Goal: Information Seeking & Learning: Learn about a topic

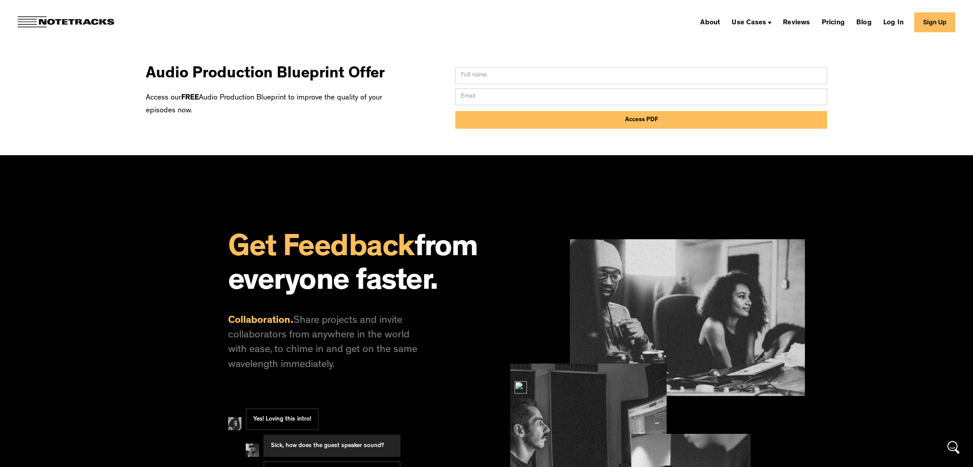
scroll to position [648, 0]
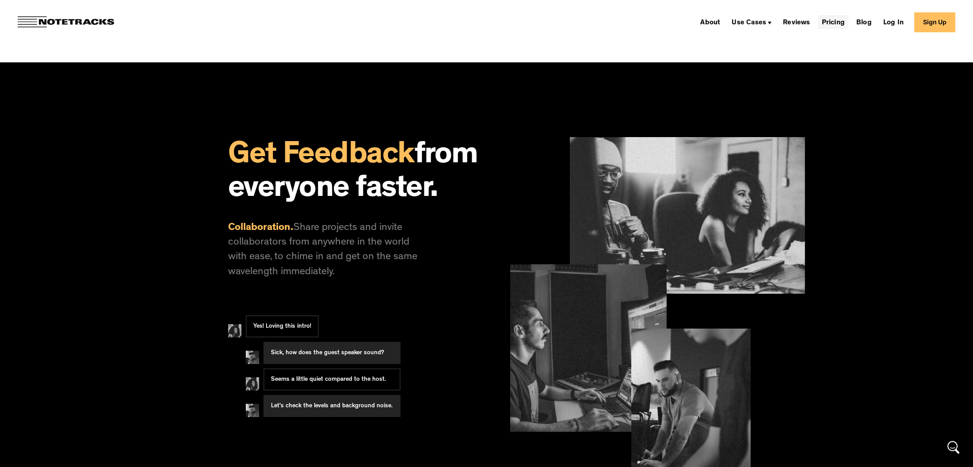
click at [846, 20] on link "Pricing" at bounding box center [833, 22] width 30 height 14
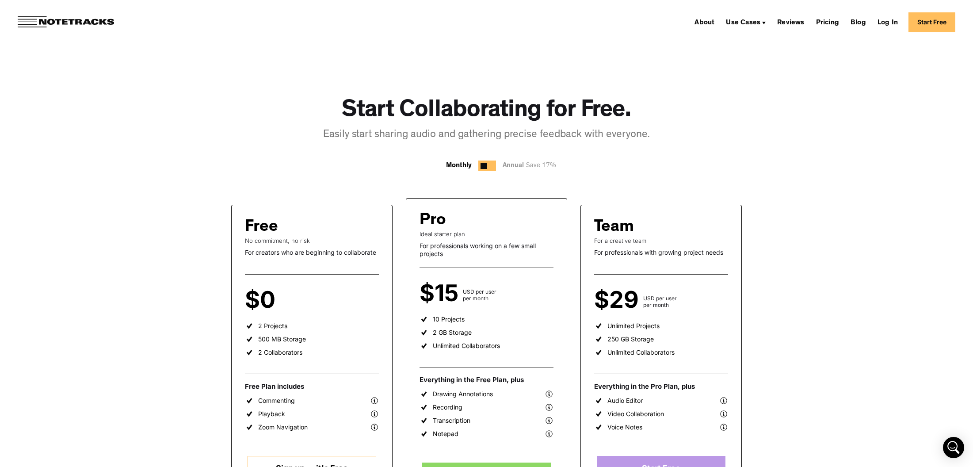
click at [64, 23] on img at bounding box center [66, 21] width 96 height 11
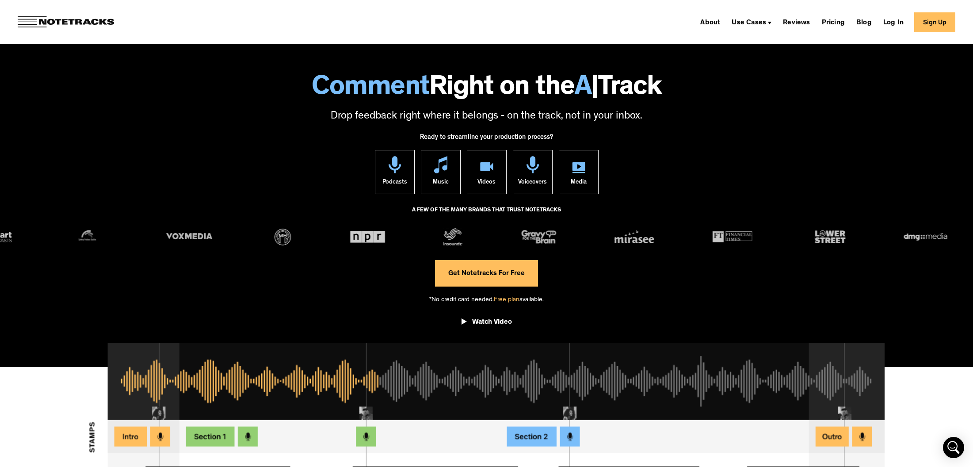
click at [473, 321] on div "Watch Video" at bounding box center [492, 322] width 40 height 9
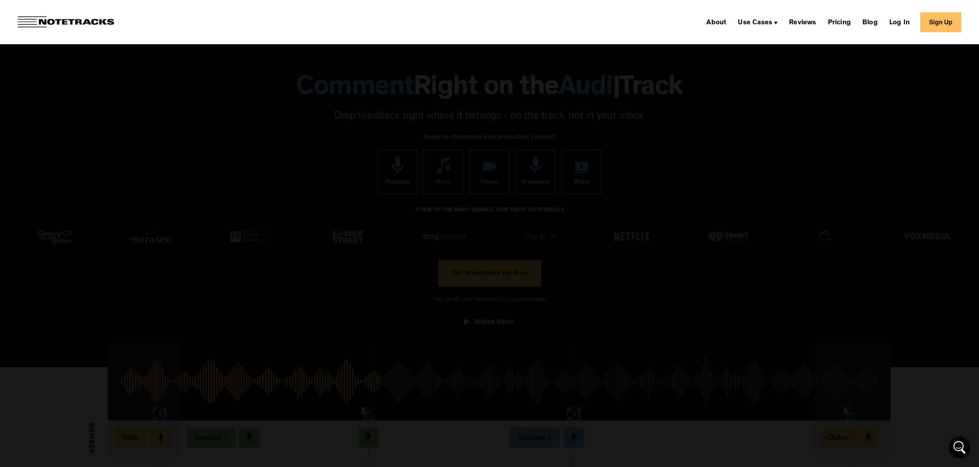
click at [805, 150] on div at bounding box center [489, 233] width 979 height 448
